Goal: Task Accomplishment & Management: Complete application form

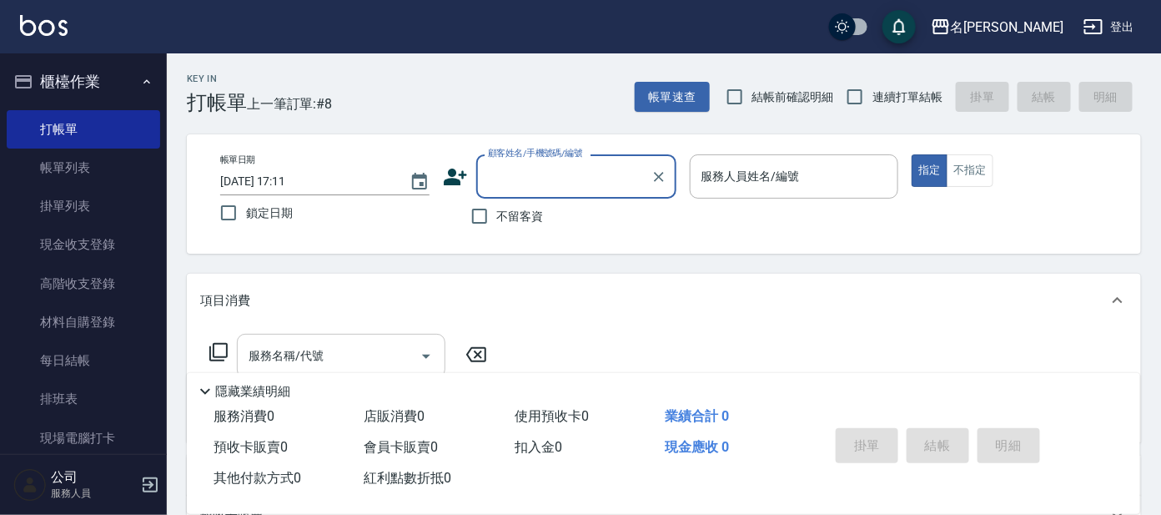
scroll to position [416, 0]
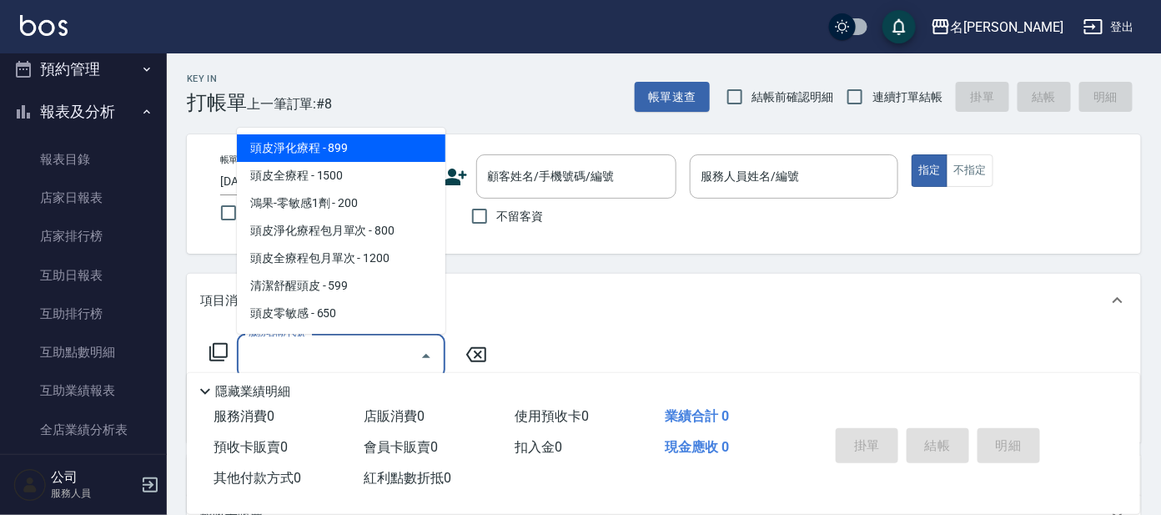
click at [319, 364] on input "服務名稱/代號" at bounding box center [328, 355] width 168 height 29
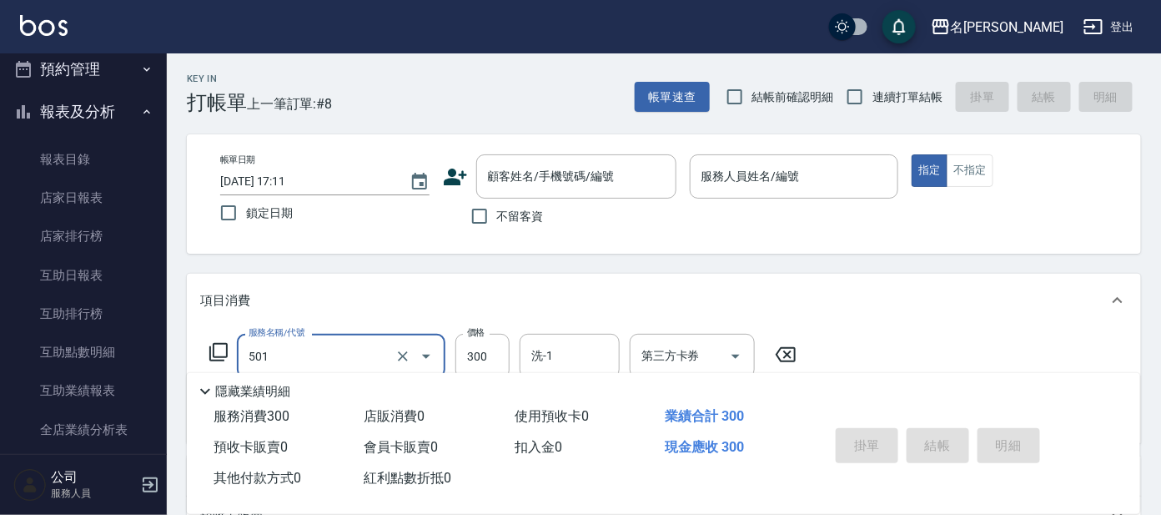
type input "洗髮(創意)(501)"
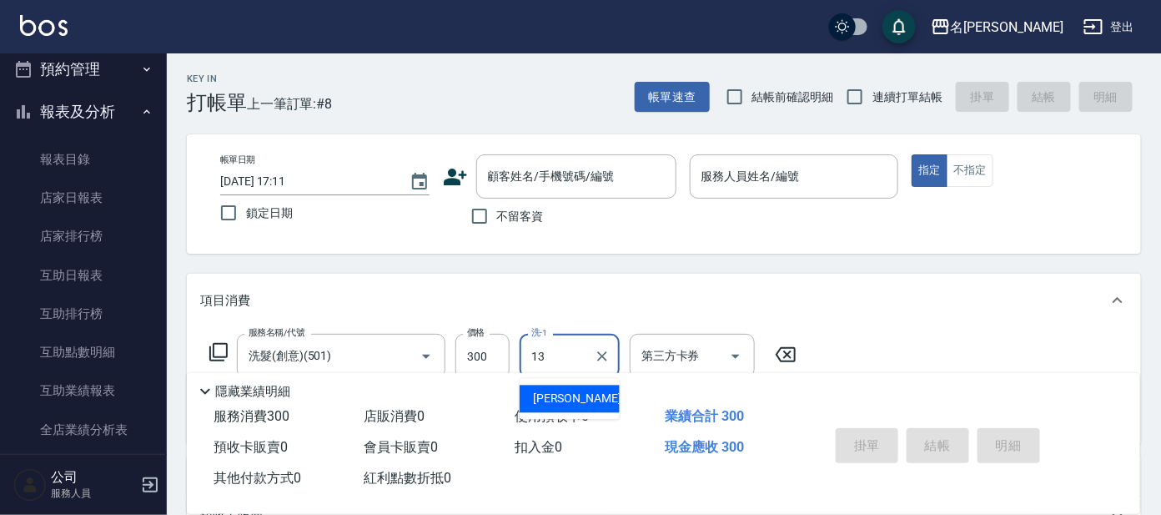
type input "[PERSON_NAME]-13"
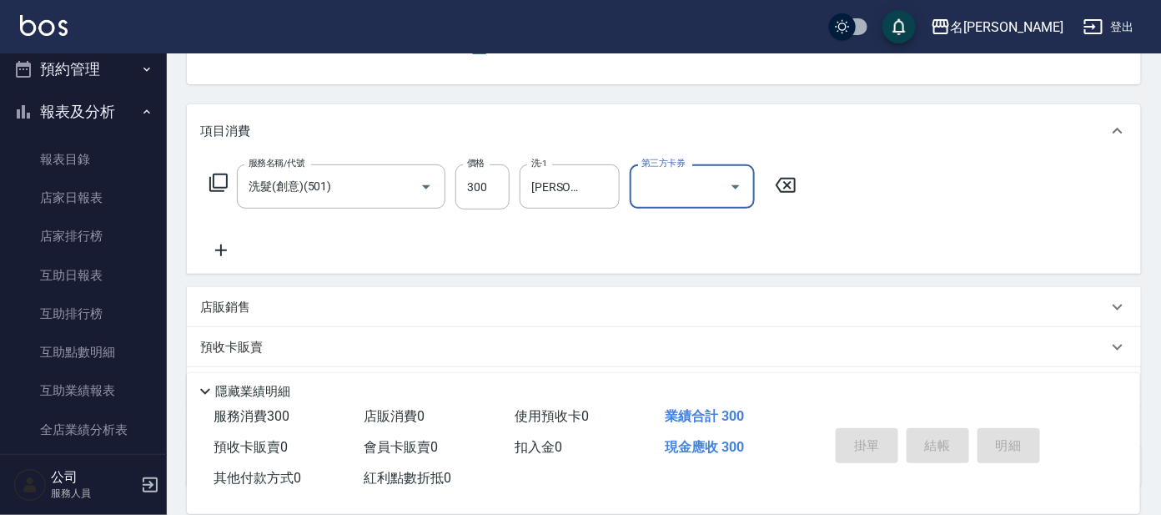
scroll to position [0, 0]
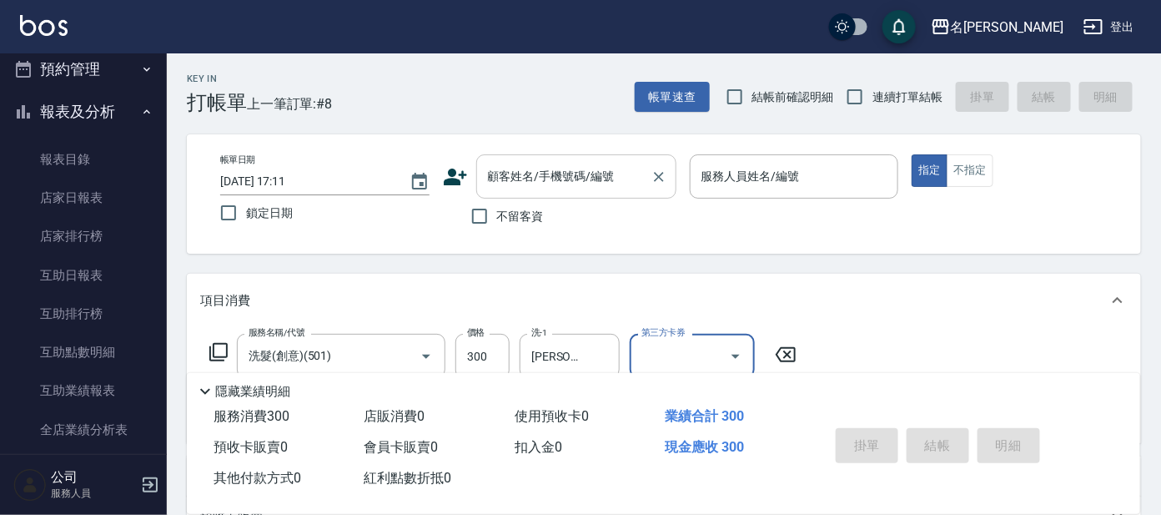
click at [599, 181] on div "顧客姓名/手機號碼/編號 顧客姓名/手機號碼/編號" at bounding box center [576, 176] width 200 height 44
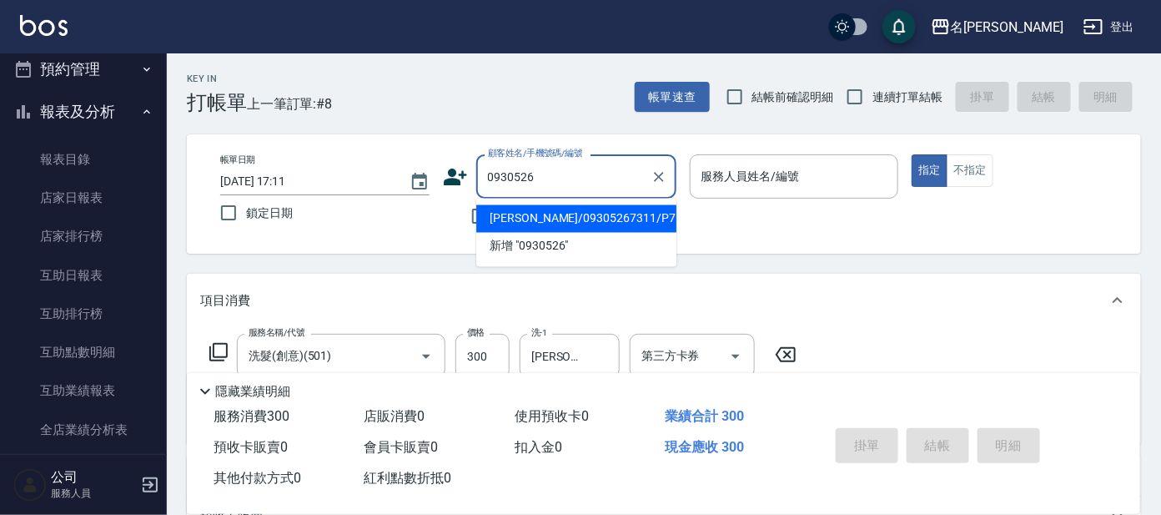
click at [911, 154] on button "指定" at bounding box center [929, 170] width 36 height 33
type input "[PERSON_NAME]/09305267311/P711"
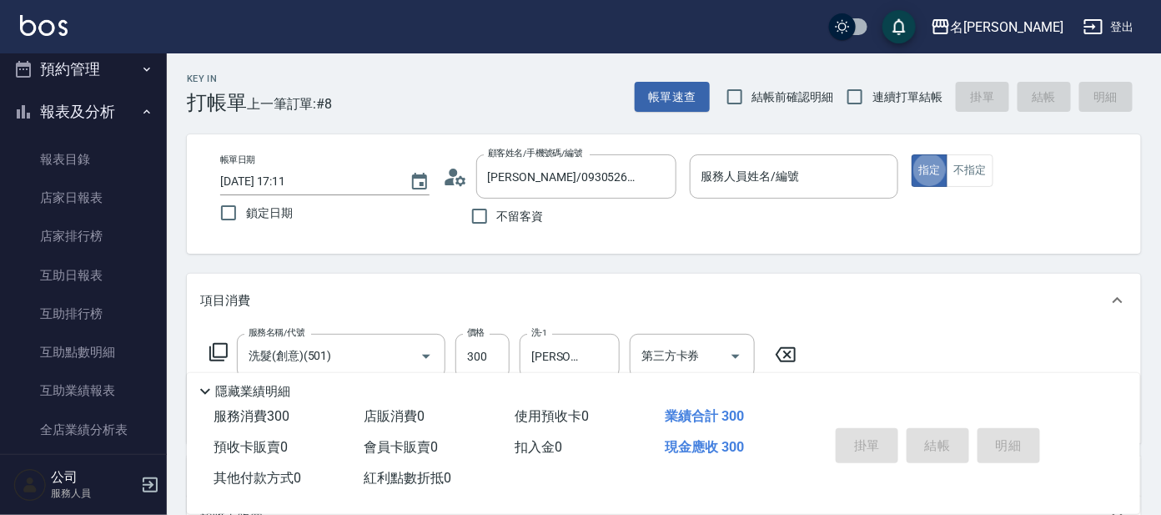
type button "true"
click at [821, 193] on div "服務人員姓名/編號" at bounding box center [794, 176] width 209 height 44
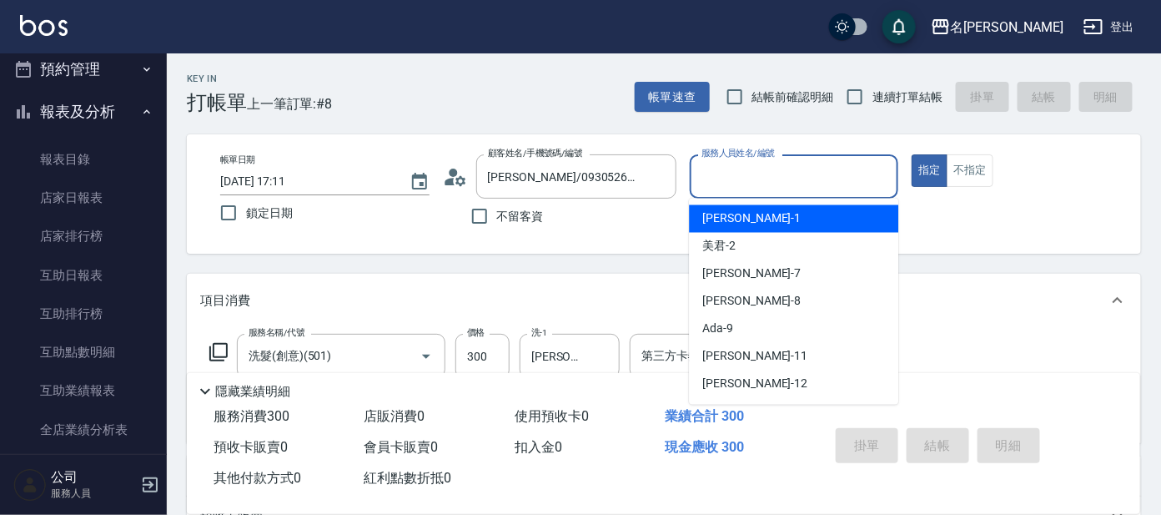
click at [764, 214] on div "宥里 -1" at bounding box center [793, 219] width 209 height 28
type input "[PERSON_NAME]-1"
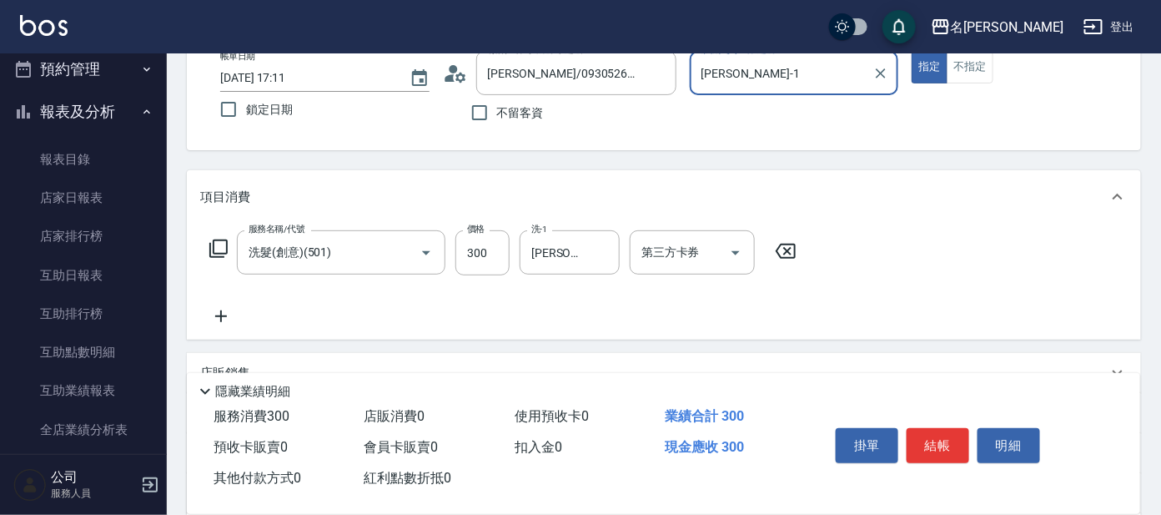
scroll to position [208, 0]
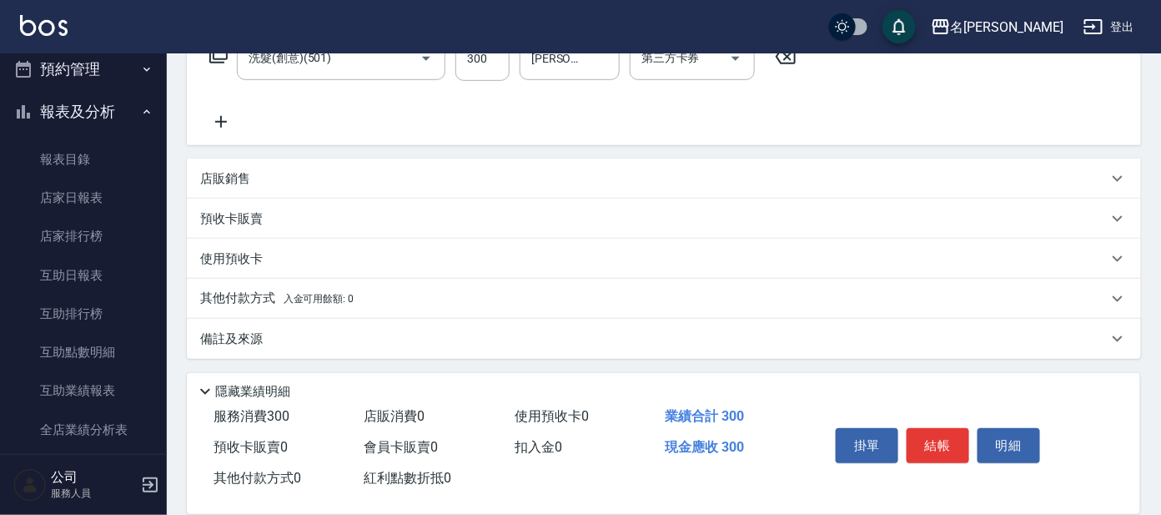
click at [938, 431] on button "結帳" at bounding box center [937, 445] width 63 height 35
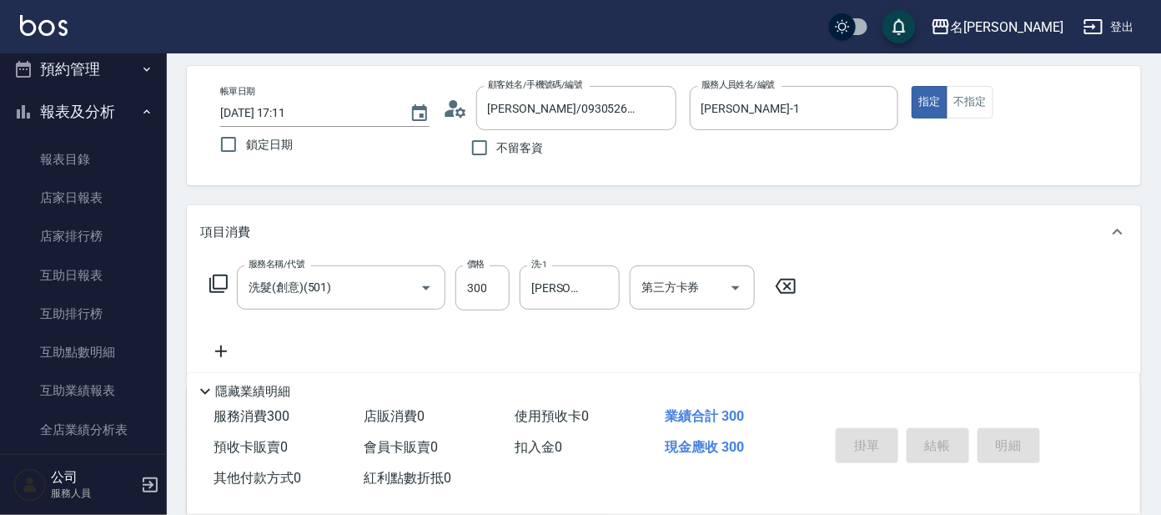
scroll to position [103, 0]
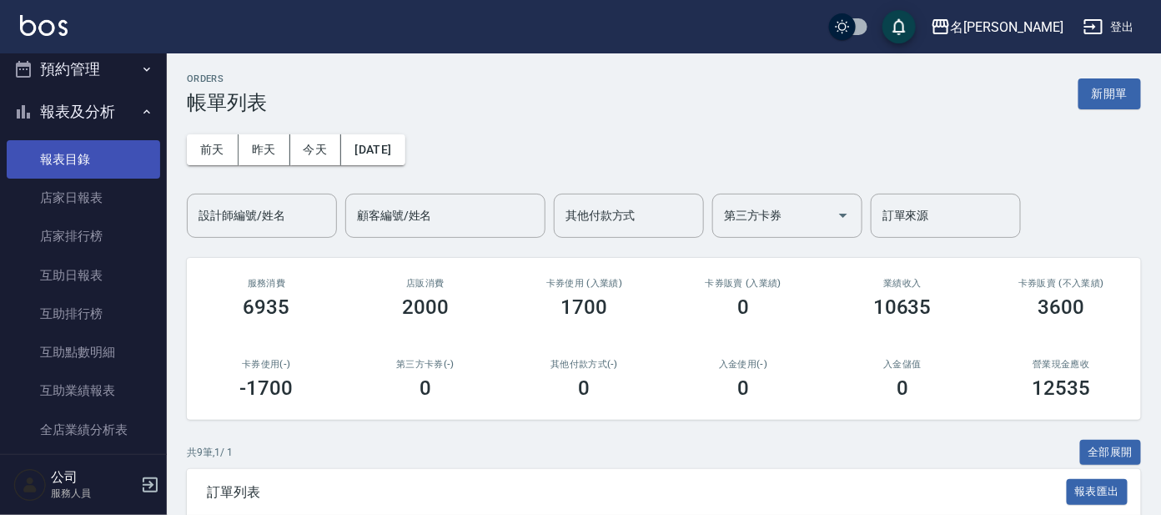
click at [118, 156] on link "報表目錄" at bounding box center [83, 159] width 153 height 38
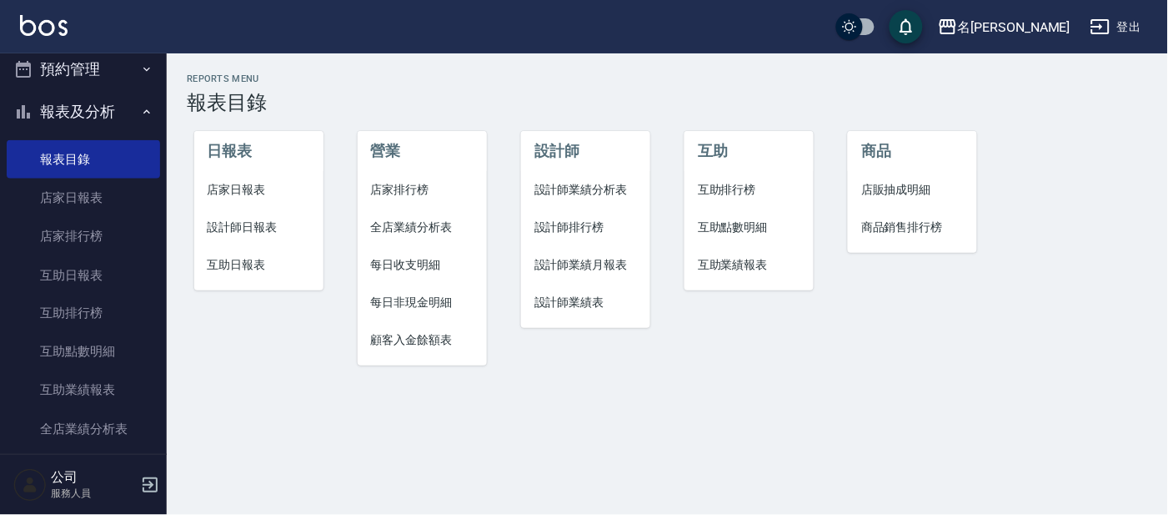
click at [64, 108] on button "報表及分析" at bounding box center [83, 111] width 153 height 43
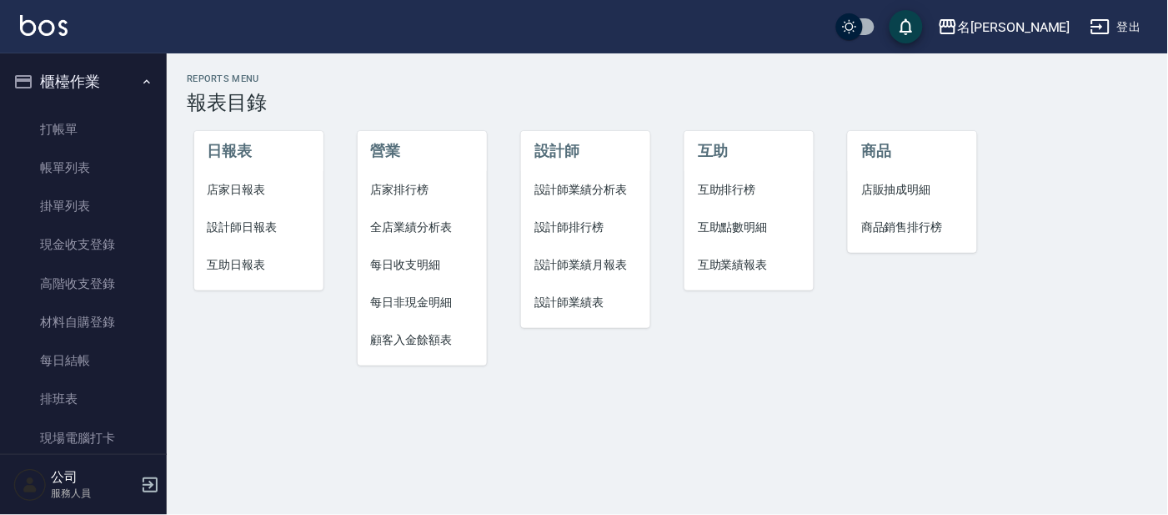
click at [88, 89] on button "櫃檯作業" at bounding box center [83, 81] width 153 height 43
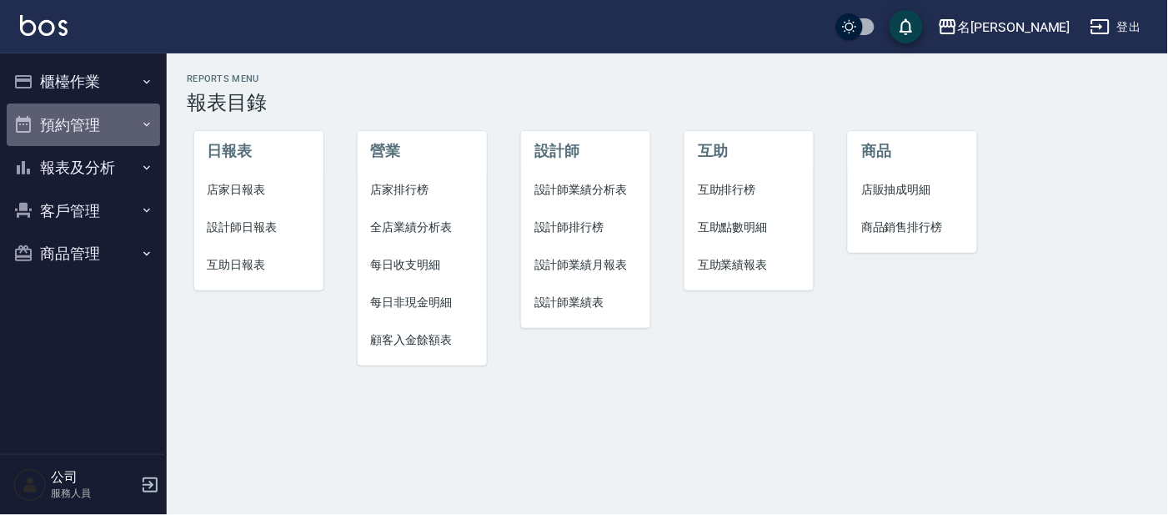
click at [53, 112] on button "預約管理" at bounding box center [83, 124] width 153 height 43
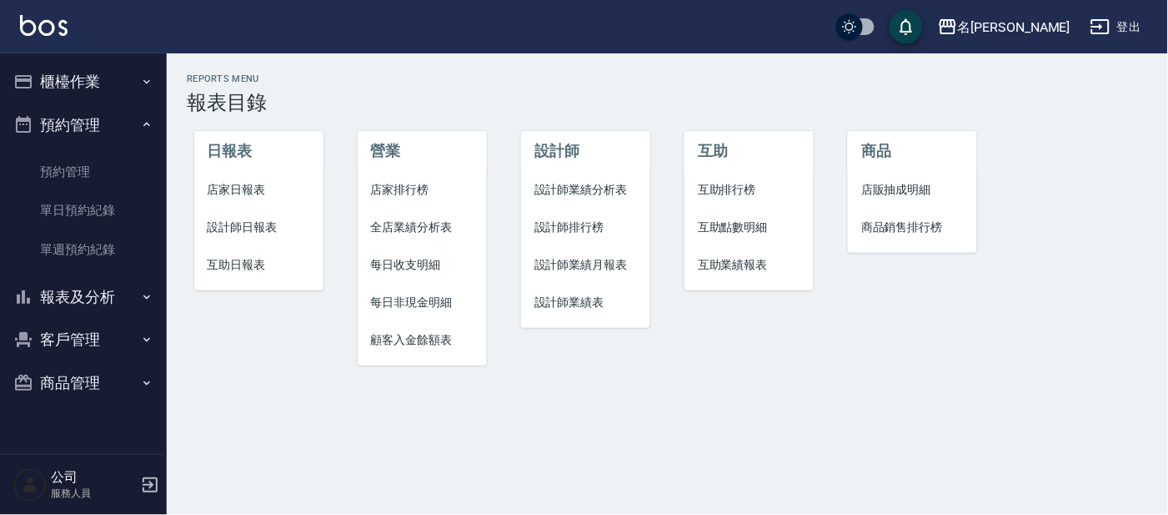
click at [97, 78] on button "櫃檯作業" at bounding box center [83, 81] width 153 height 43
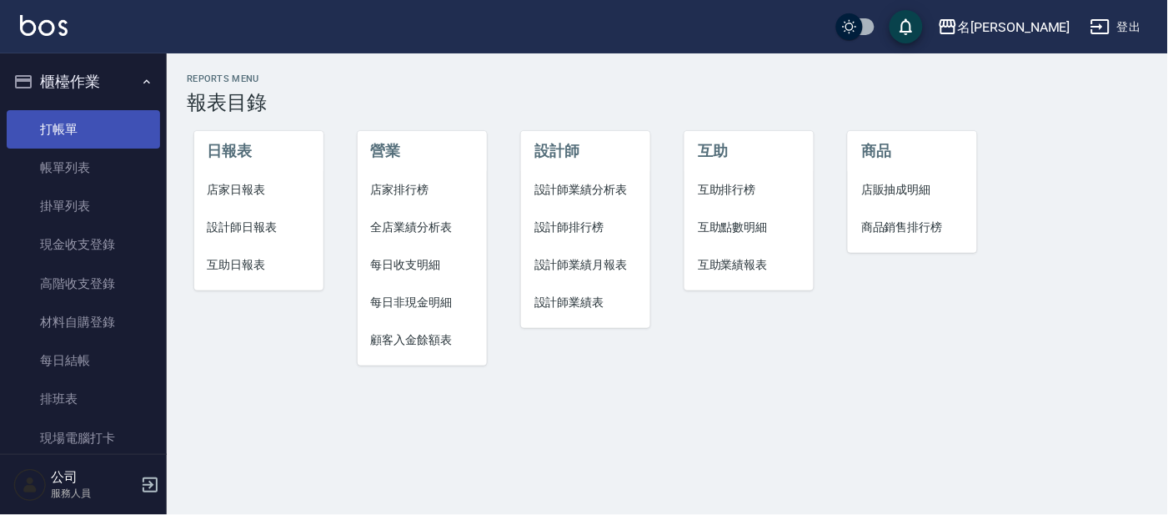
click at [79, 130] on link "打帳單" at bounding box center [83, 129] width 153 height 38
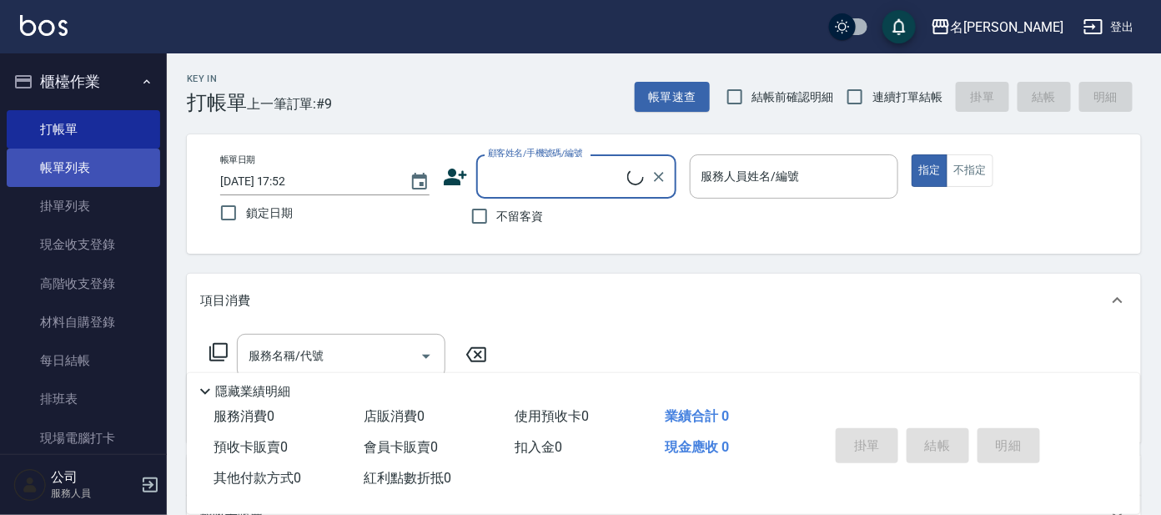
click at [114, 163] on link "帳單列表" at bounding box center [83, 167] width 153 height 38
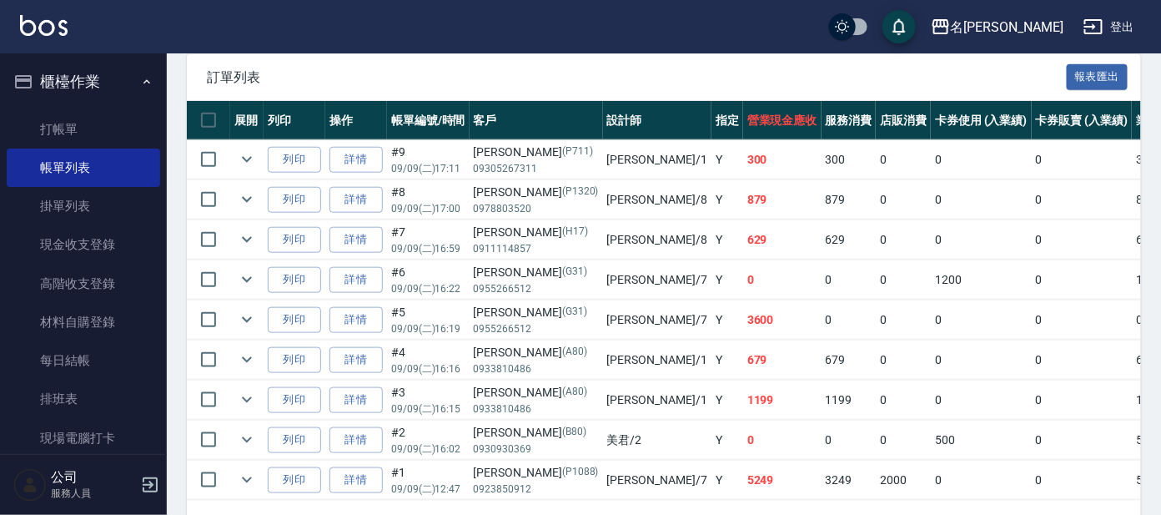
scroll to position [416, 0]
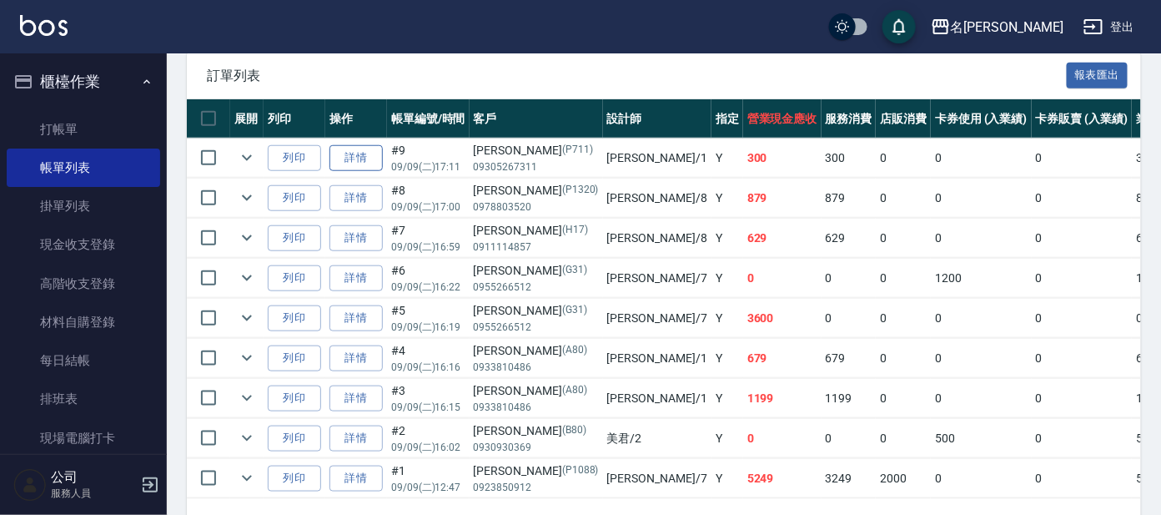
click at [379, 153] on link "詳情" at bounding box center [355, 158] width 53 height 26
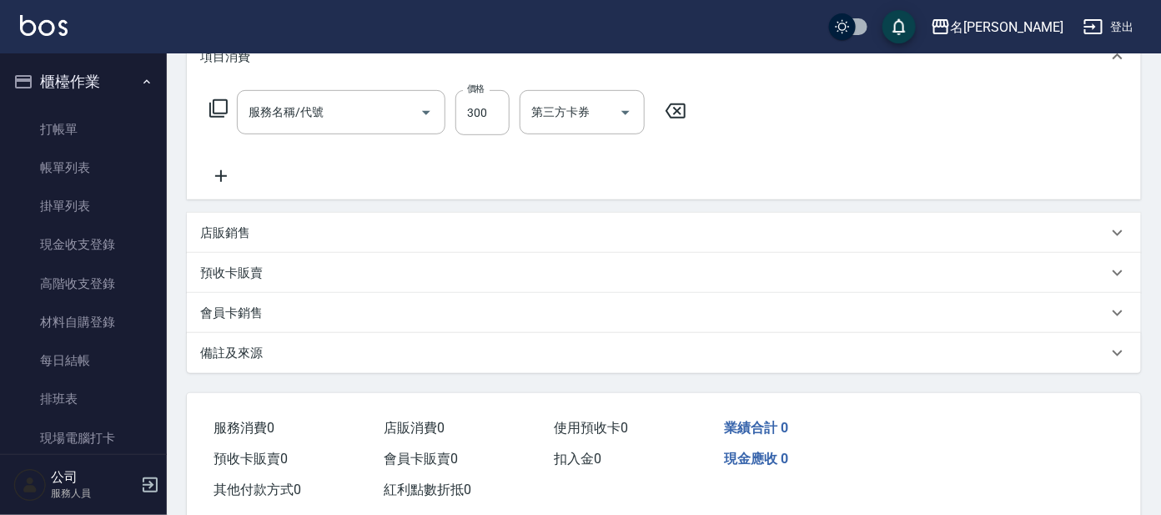
type input "[DATE] 17:11"
type input "[PERSON_NAME]-1"
type input "洗髮(創意)(501)"
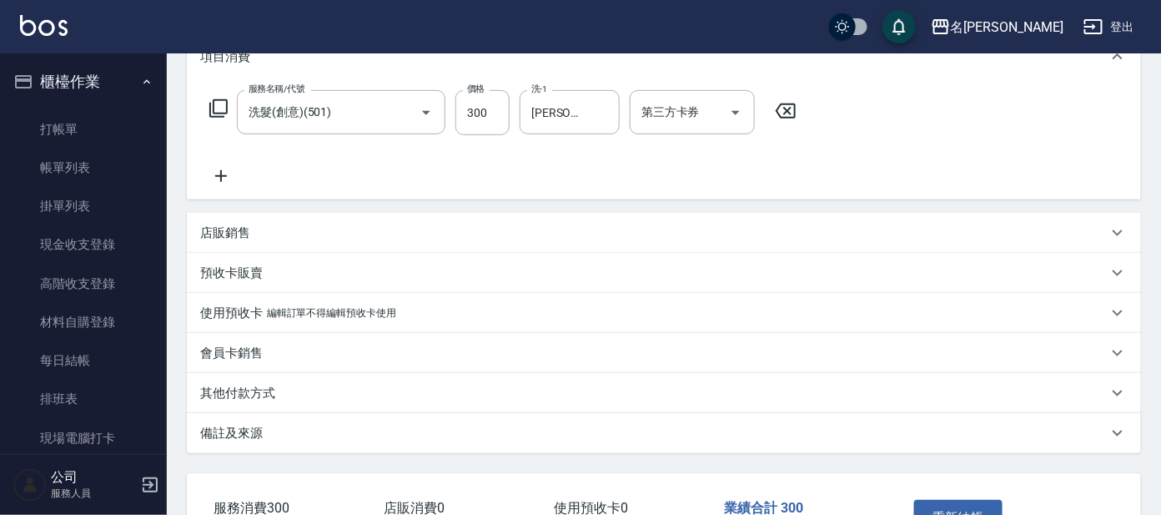
type input "[PERSON_NAME]/09305267311/P711"
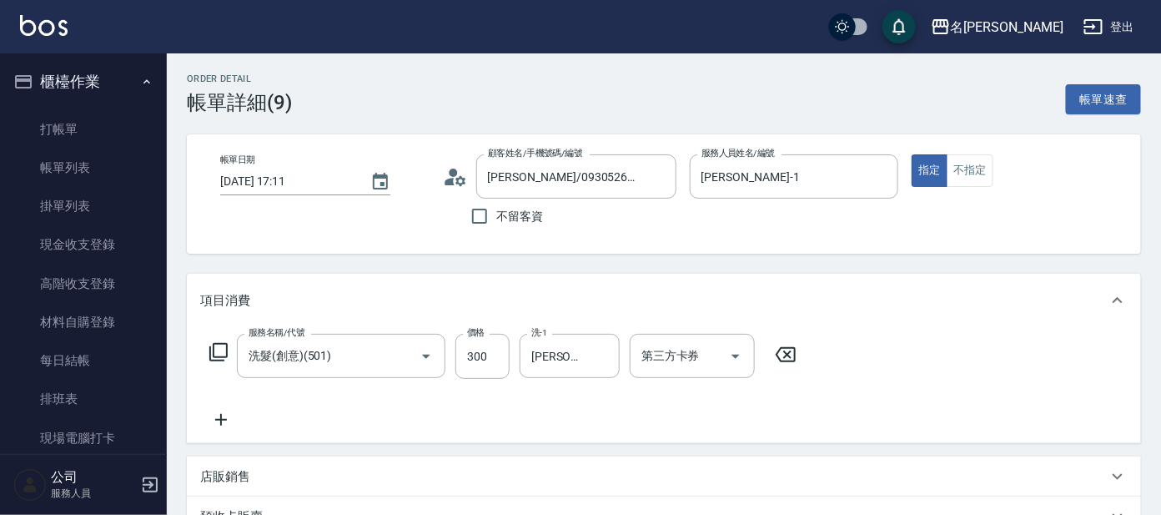
click at [214, 349] on icon at bounding box center [218, 352] width 20 height 20
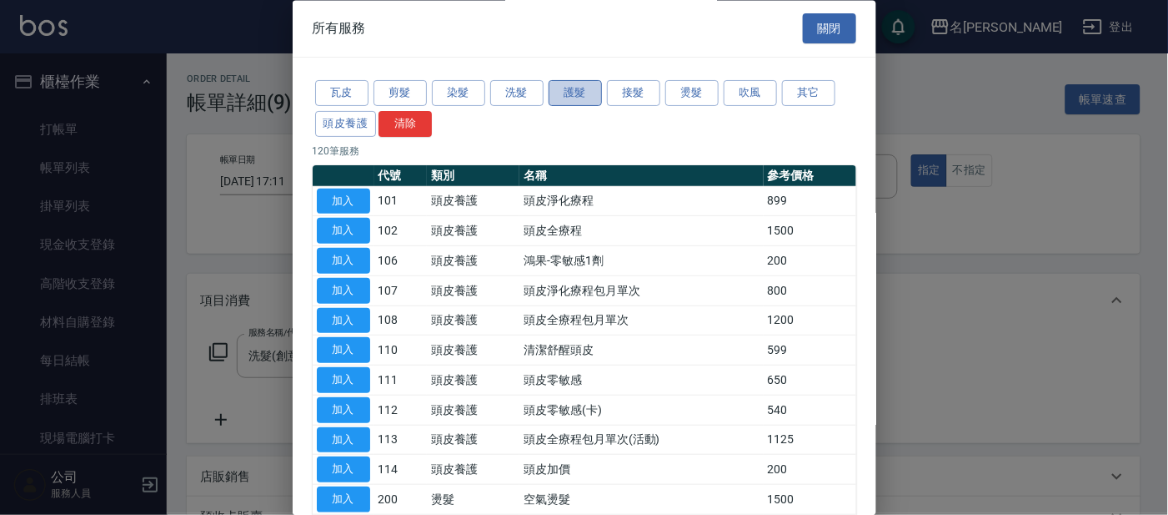
click at [570, 102] on button "護髮" at bounding box center [575, 94] width 53 height 26
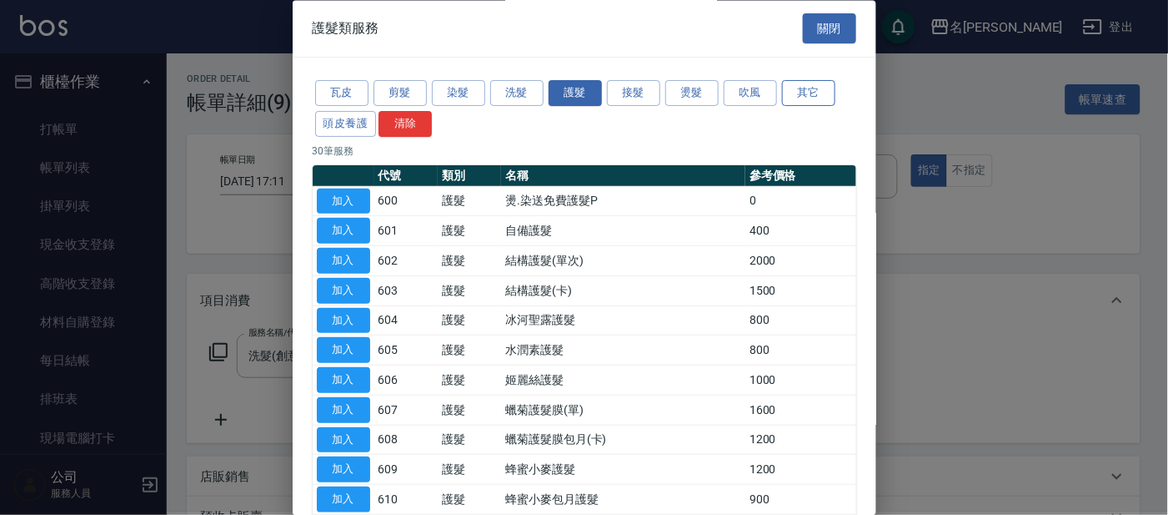
click at [816, 88] on button "其它" at bounding box center [808, 94] width 53 height 26
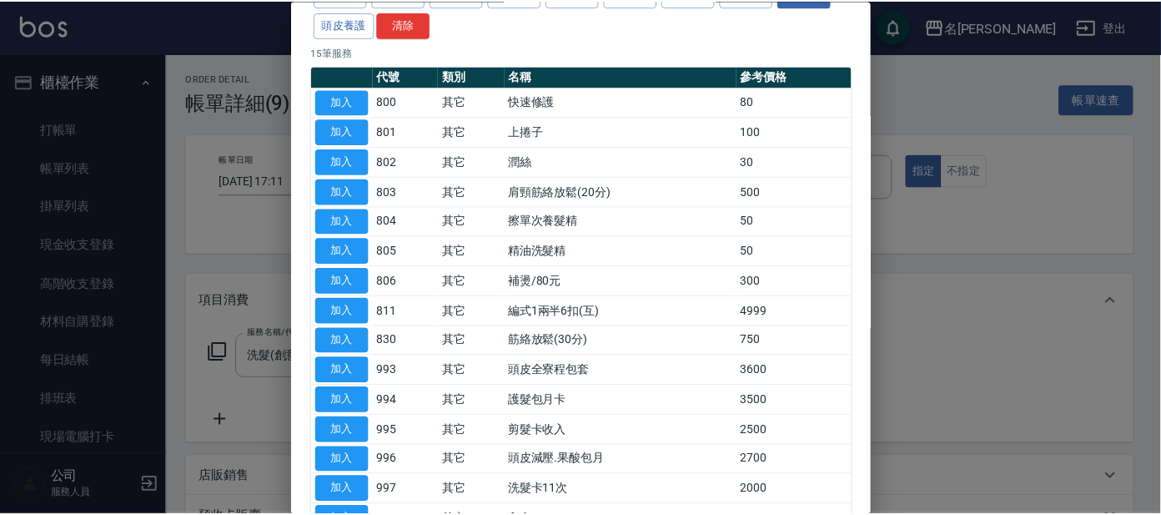
scroll to position [103, 0]
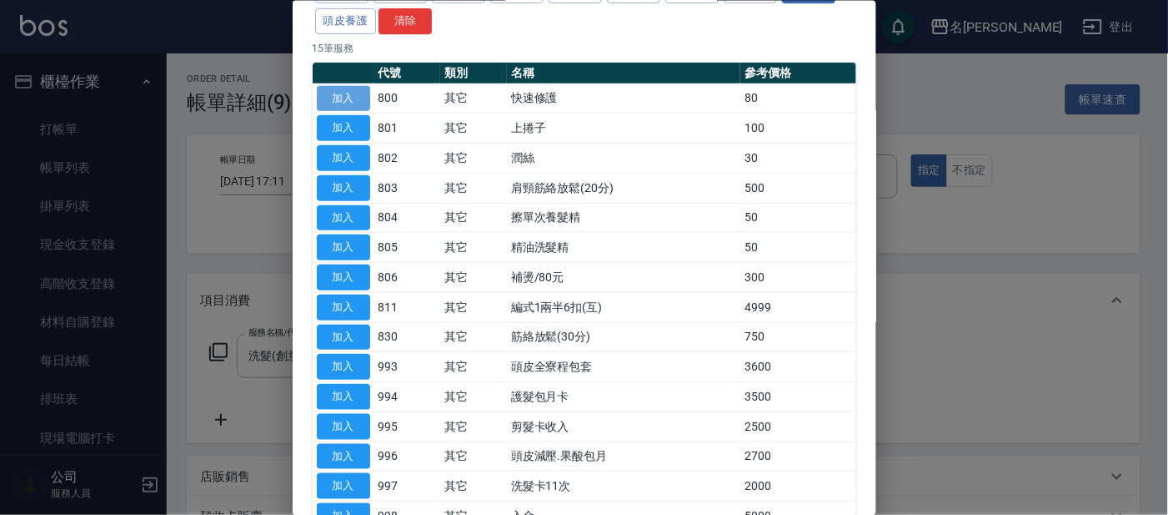
click at [343, 94] on button "加入" at bounding box center [343, 98] width 53 height 26
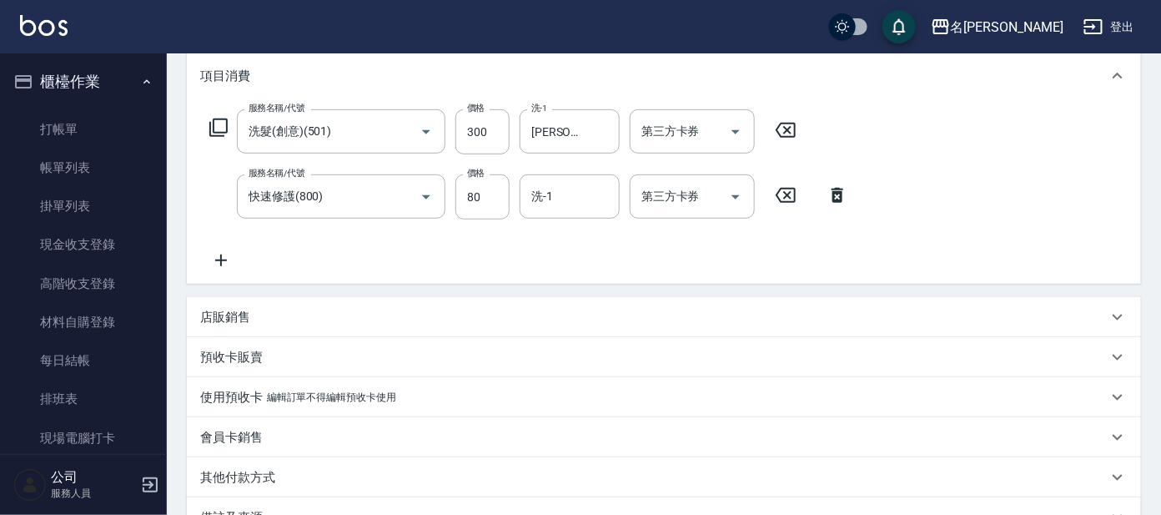
scroll to position [312, 0]
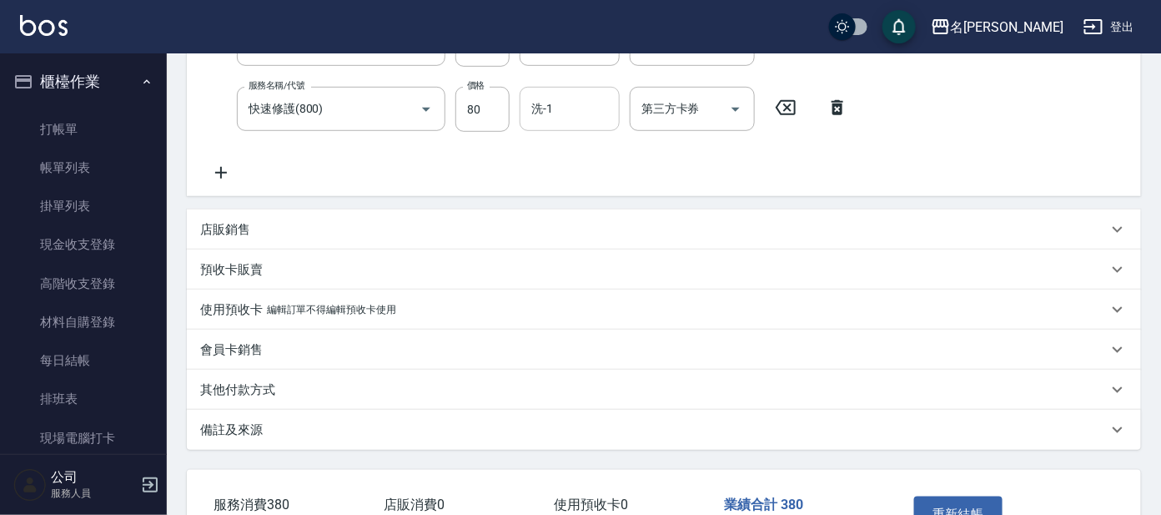
click at [563, 116] on input "洗-1" at bounding box center [569, 108] width 85 height 29
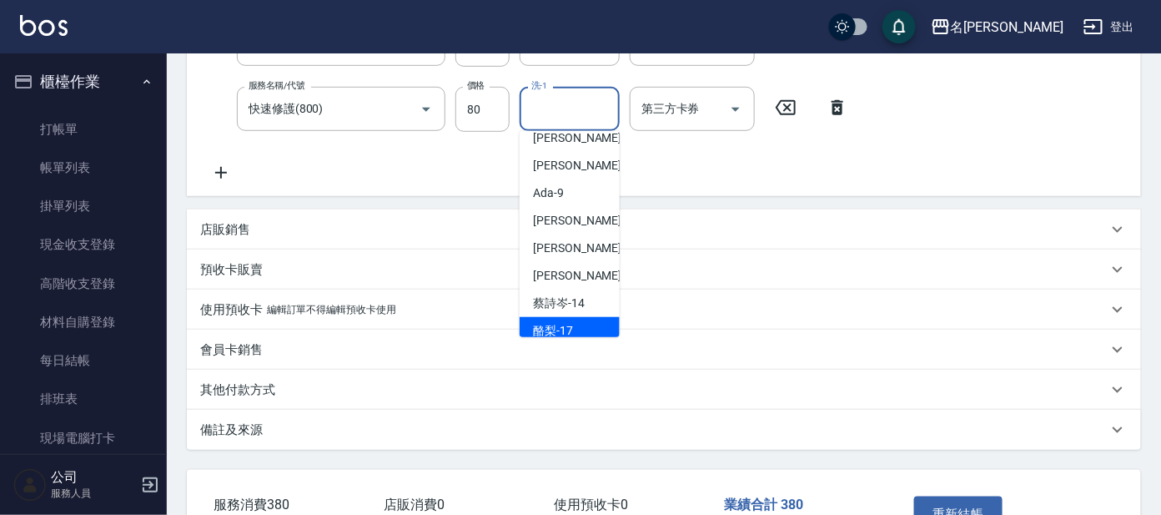
scroll to position [138, 0]
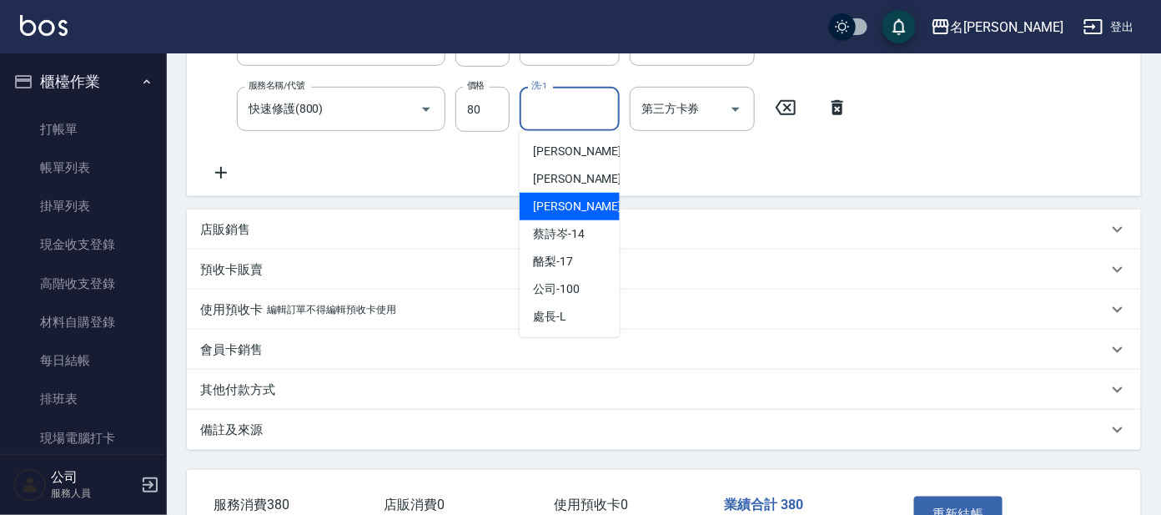
click at [565, 201] on span "[PERSON_NAME] -13" at bounding box center [585, 207] width 105 height 18
type input "[PERSON_NAME]-13"
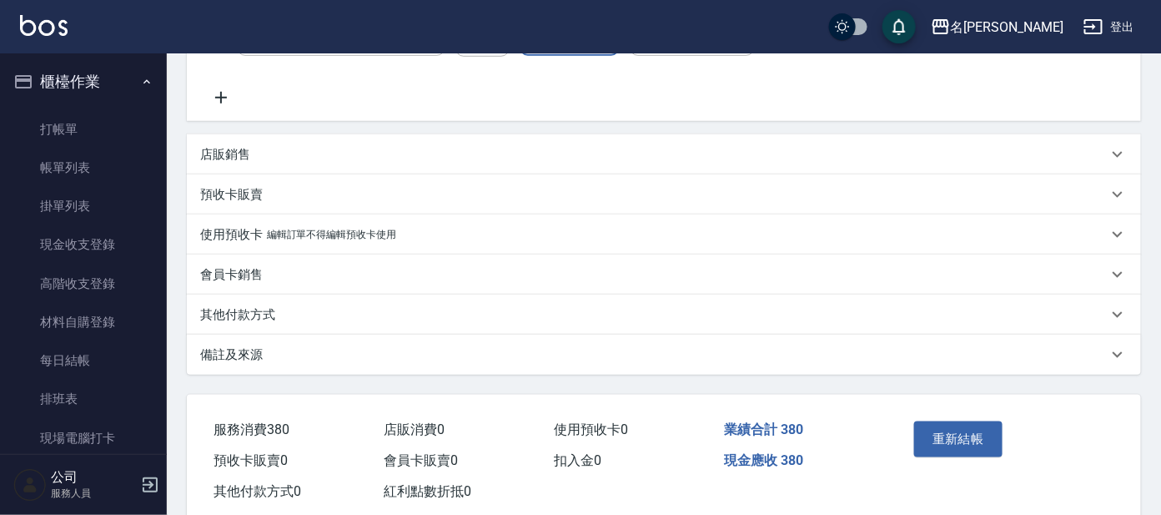
scroll to position [416, 0]
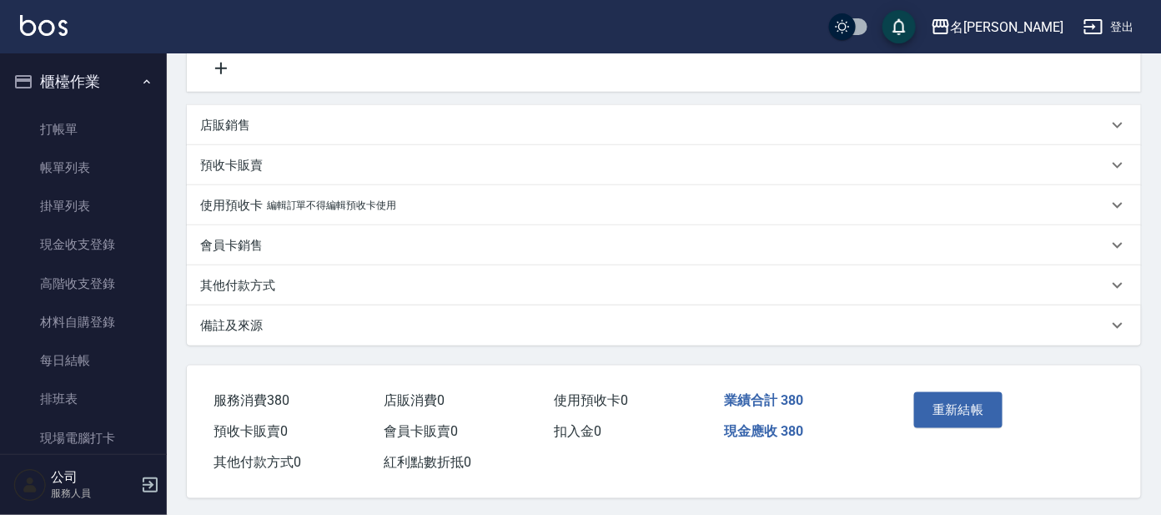
click at [944, 407] on button "重新結帳" at bounding box center [958, 409] width 88 height 35
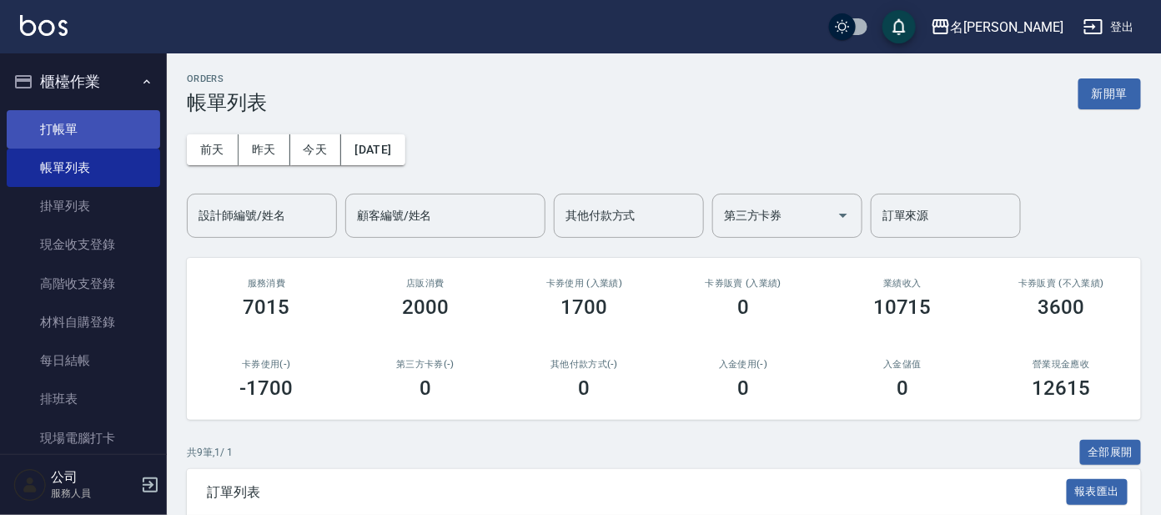
click at [88, 123] on link "打帳單" at bounding box center [83, 129] width 153 height 38
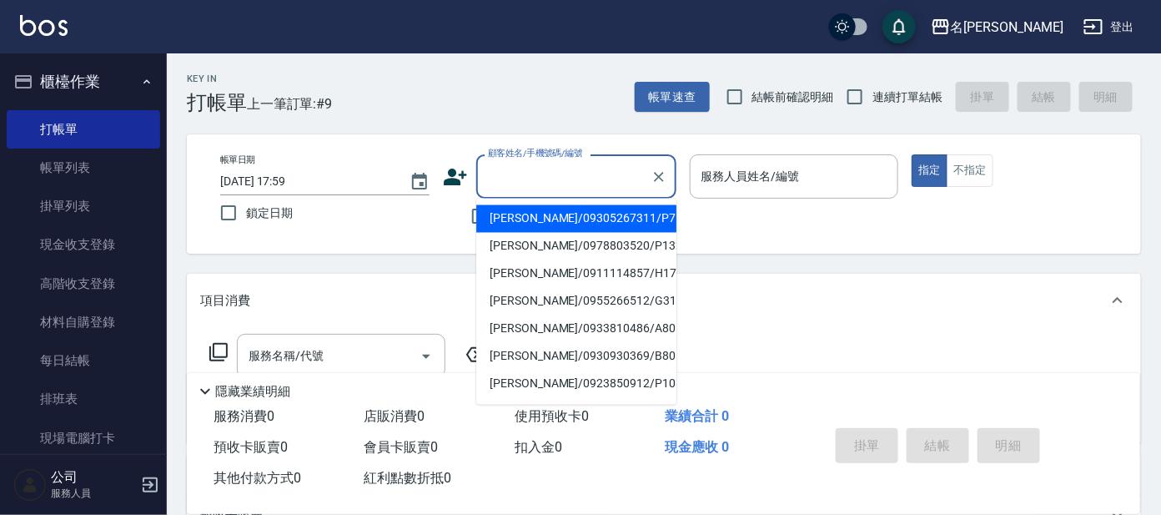
click at [518, 177] on input "顧客姓名/手機號碼/編號" at bounding box center [564, 176] width 160 height 29
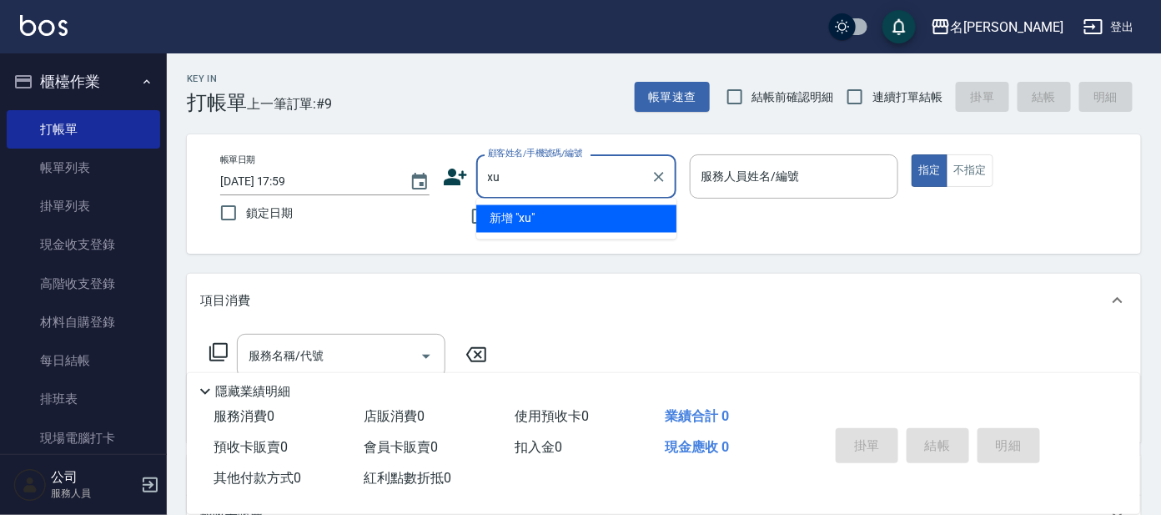
type input "x"
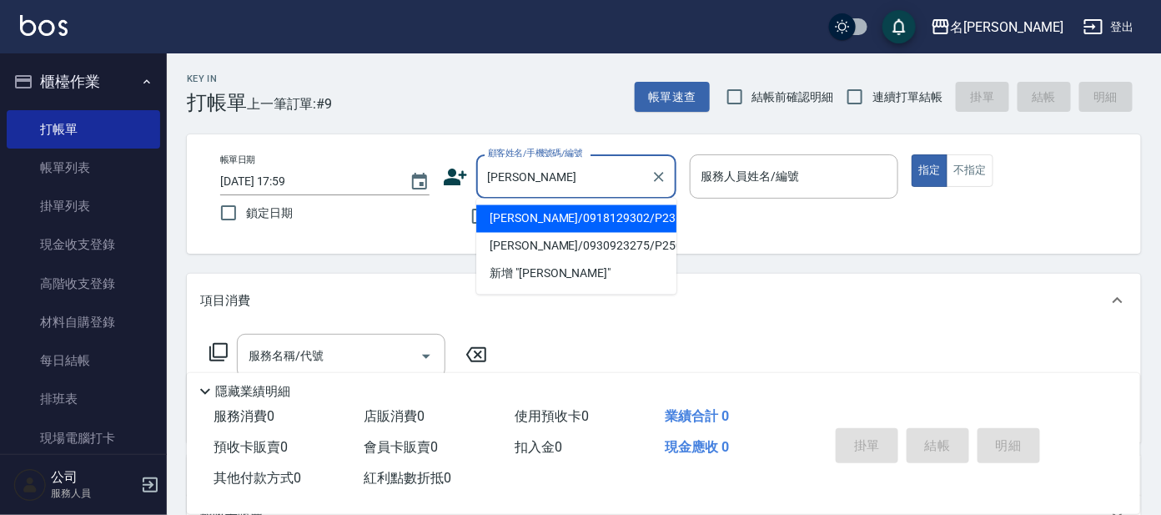
click at [590, 218] on li "[PERSON_NAME]/0918129302/P2314" at bounding box center [576, 219] width 200 height 28
type input "[PERSON_NAME]/0918129302/P2314"
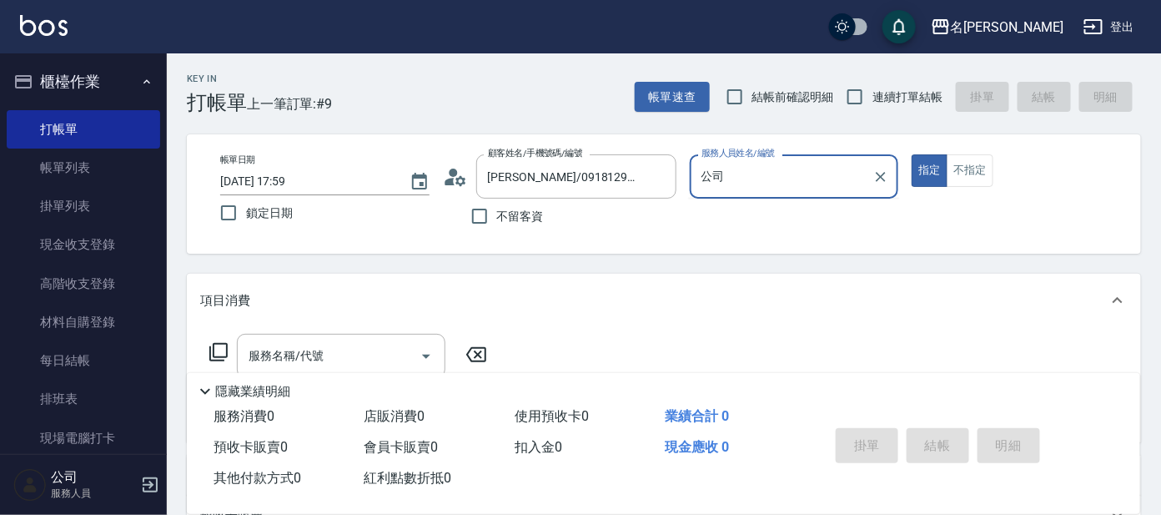
type input "公"
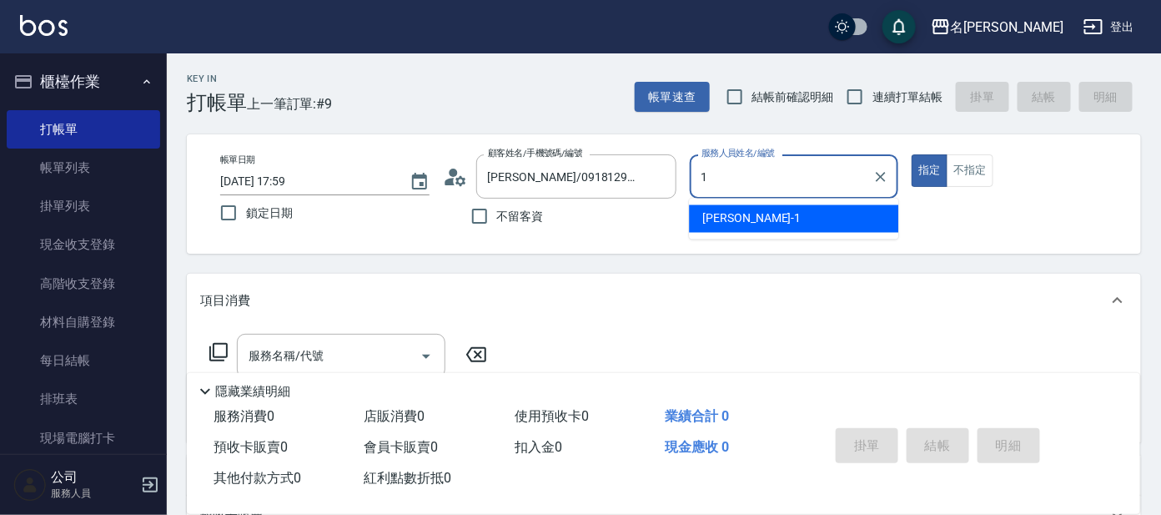
type input "[PERSON_NAME]-1"
type button "true"
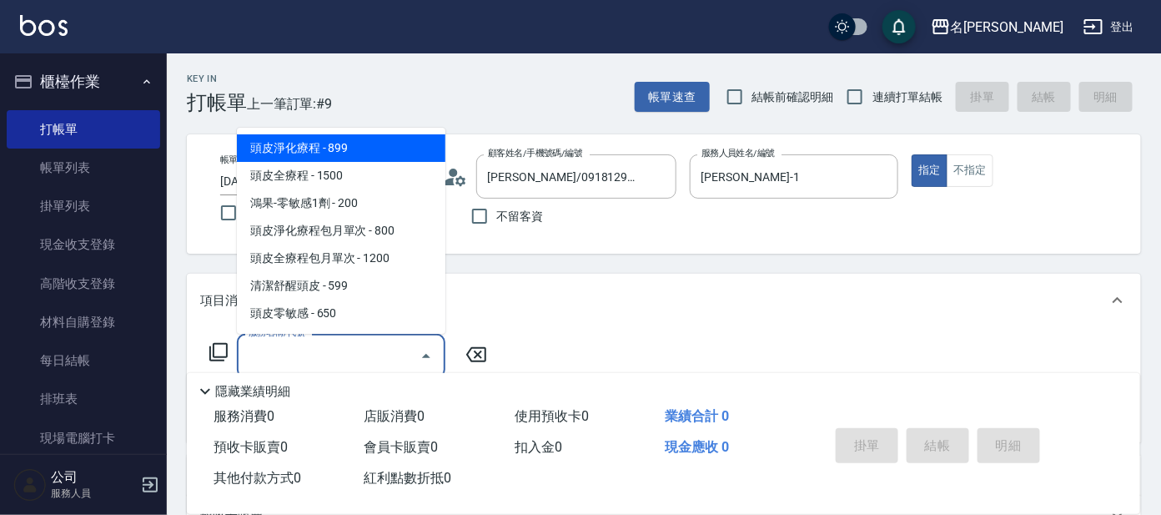
click at [306, 350] on input "服務名稱/代號" at bounding box center [328, 355] width 168 height 29
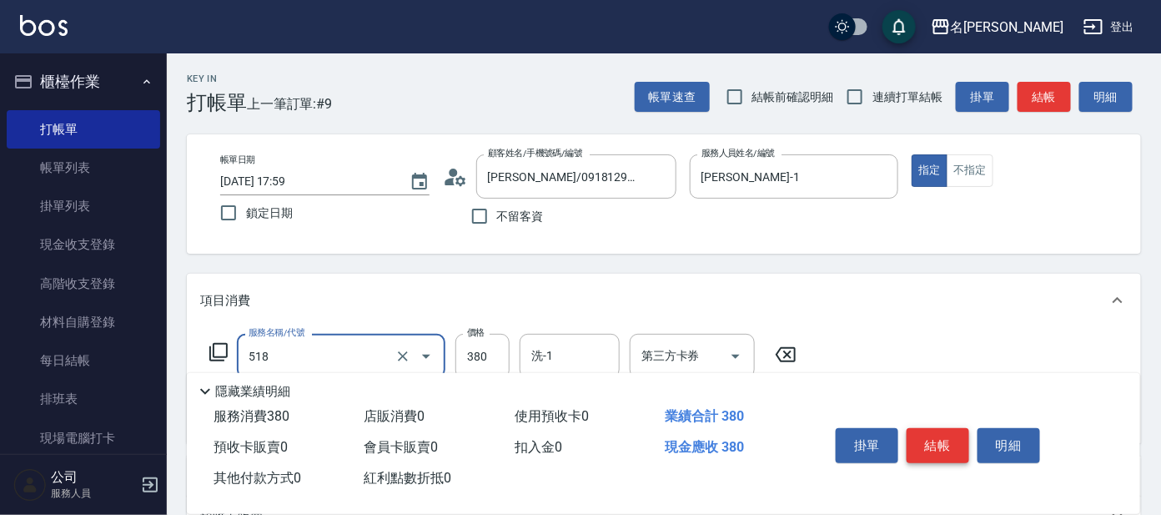
type input "舒壓+洗髮+養髮(518)"
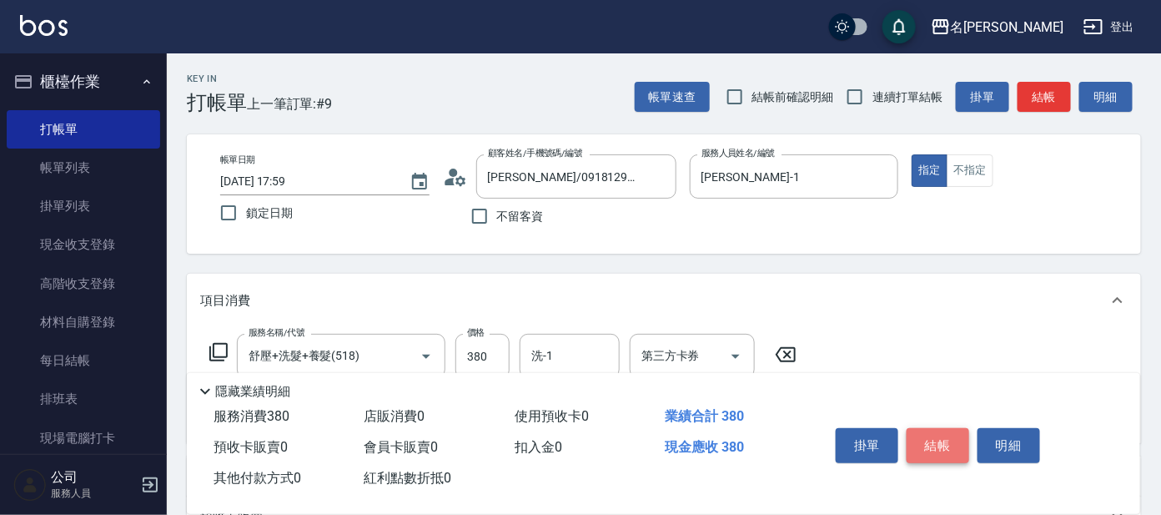
click at [932, 439] on button "結帳" at bounding box center [937, 445] width 63 height 35
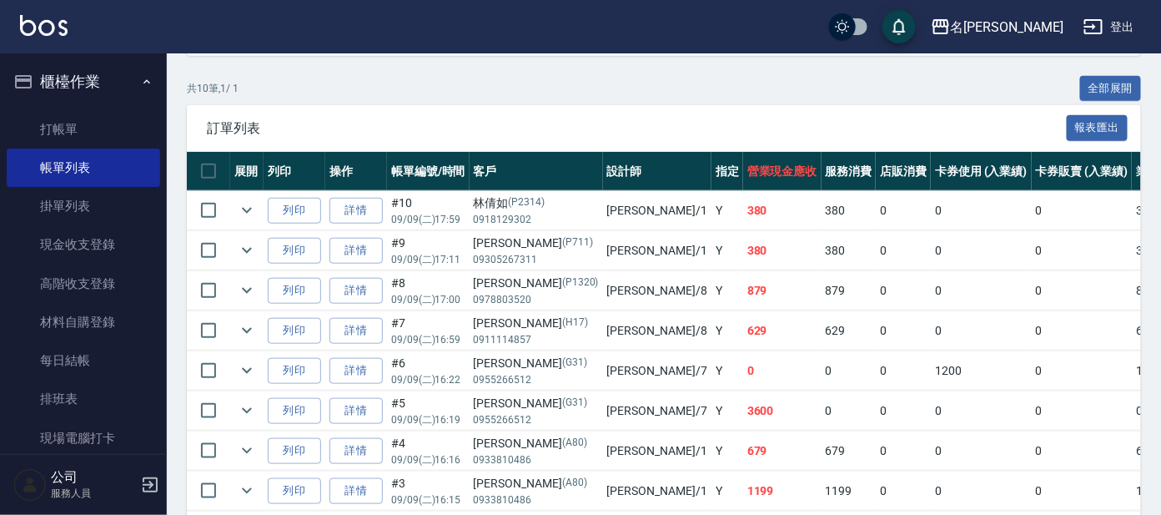
scroll to position [311, 0]
